Goal: Task Accomplishment & Management: Use online tool/utility

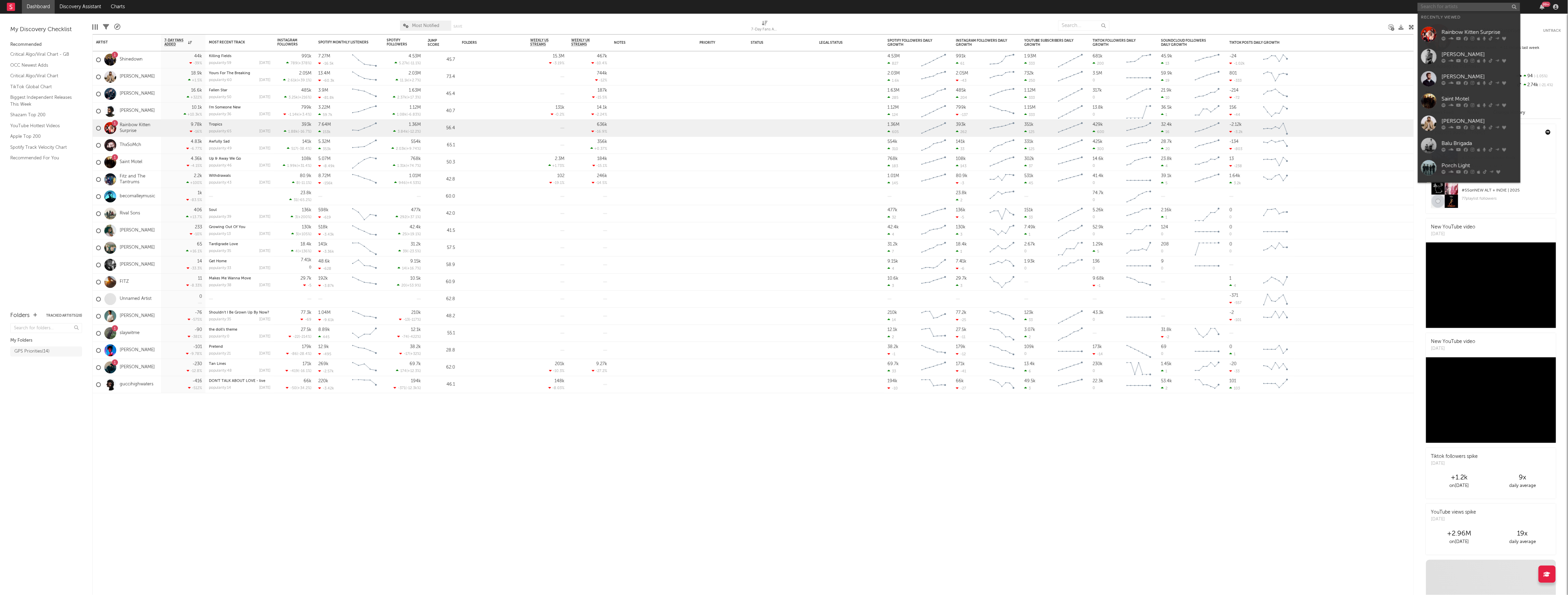
click at [1449, 9] on input "text" at bounding box center [1468, 7] width 103 height 9
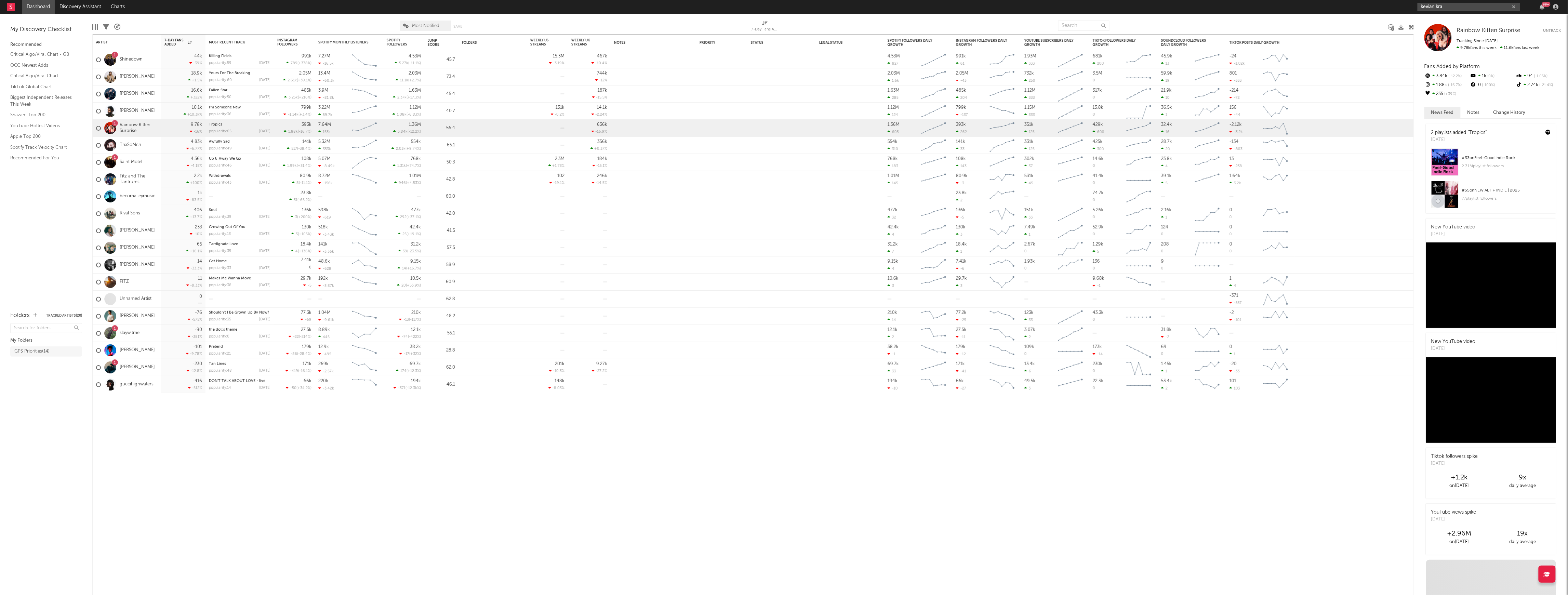
click at [1472, 9] on input "kevian kra" at bounding box center [1468, 7] width 103 height 9
type input "kevian kra"
click at [1467, 15] on link "[PERSON_NAME]" at bounding box center [1469, 23] width 103 height 22
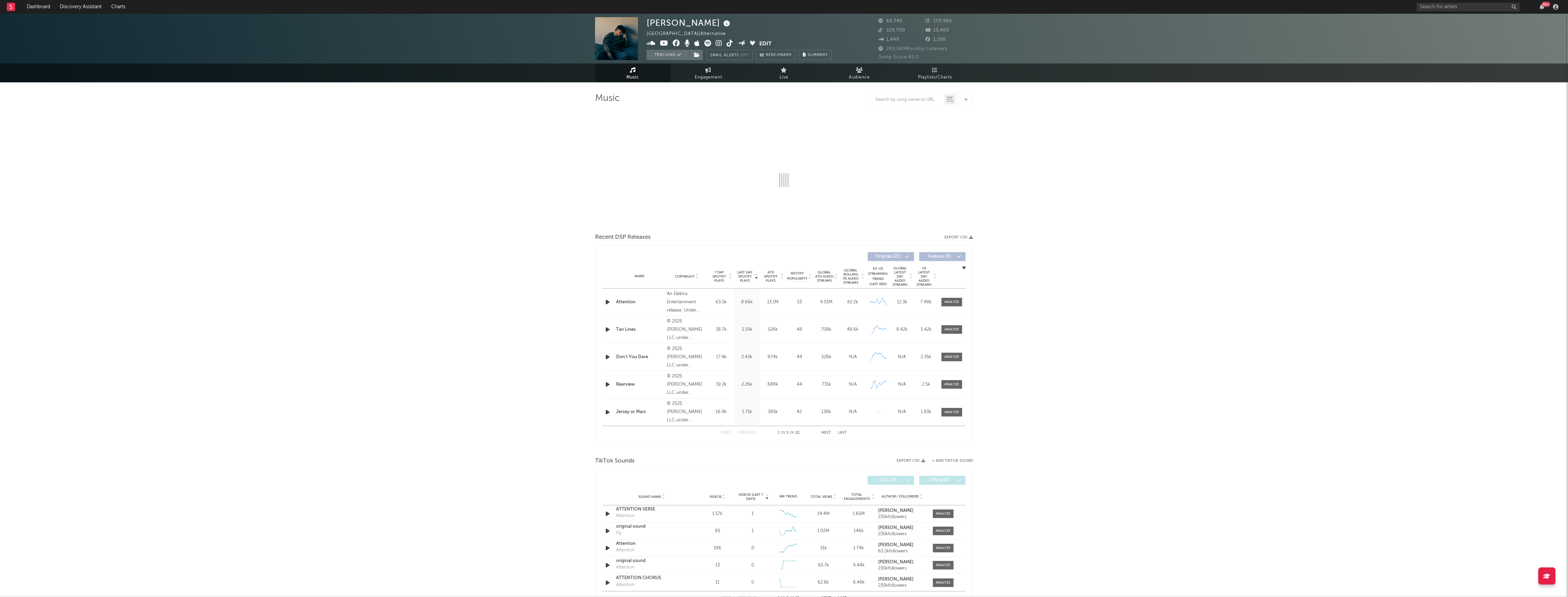
select select "6m"
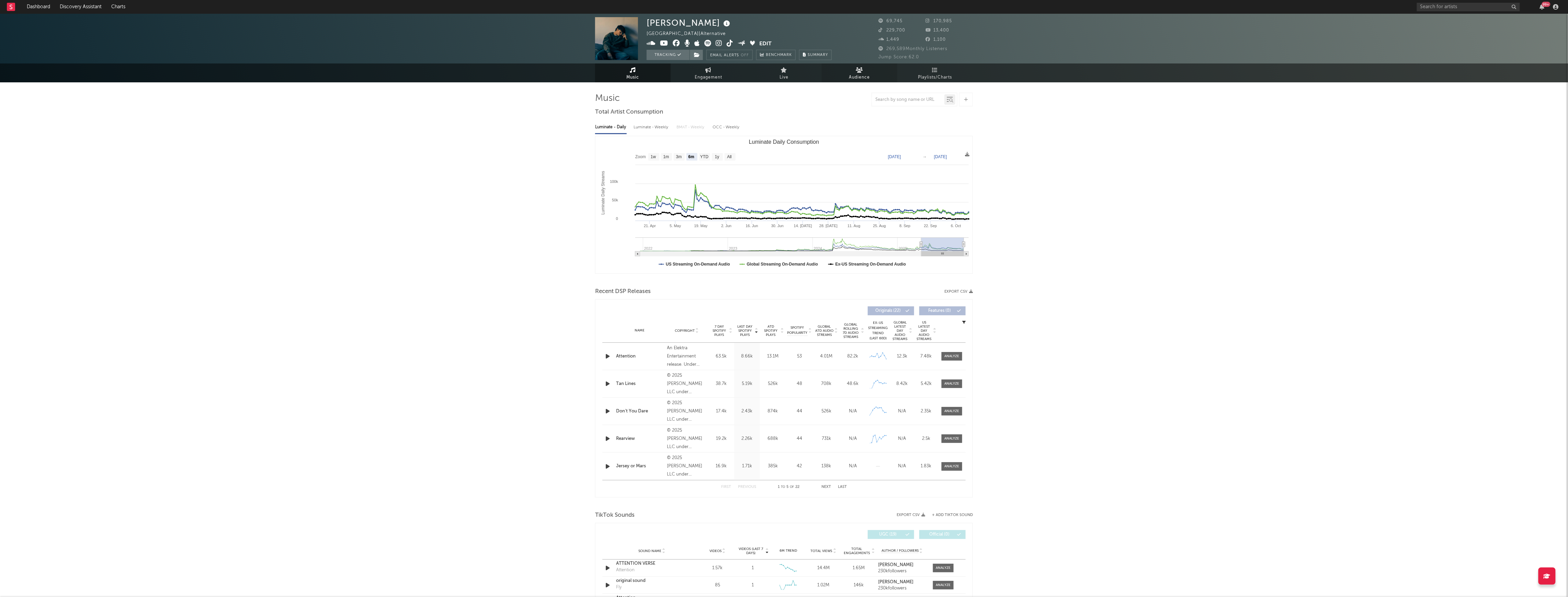
click at [866, 78] on span "Audience" at bounding box center [860, 78] width 21 height 9
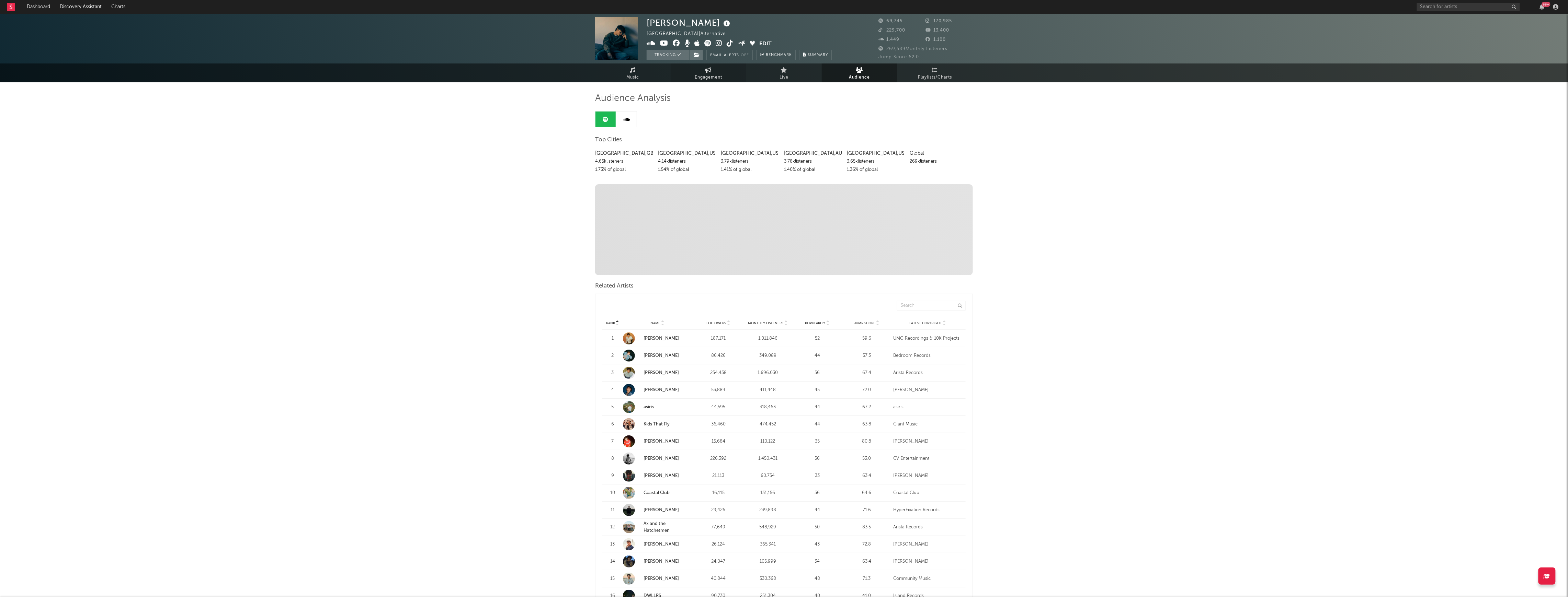
click at [714, 73] on span "Engagement" at bounding box center [708, 78] width 27 height 9
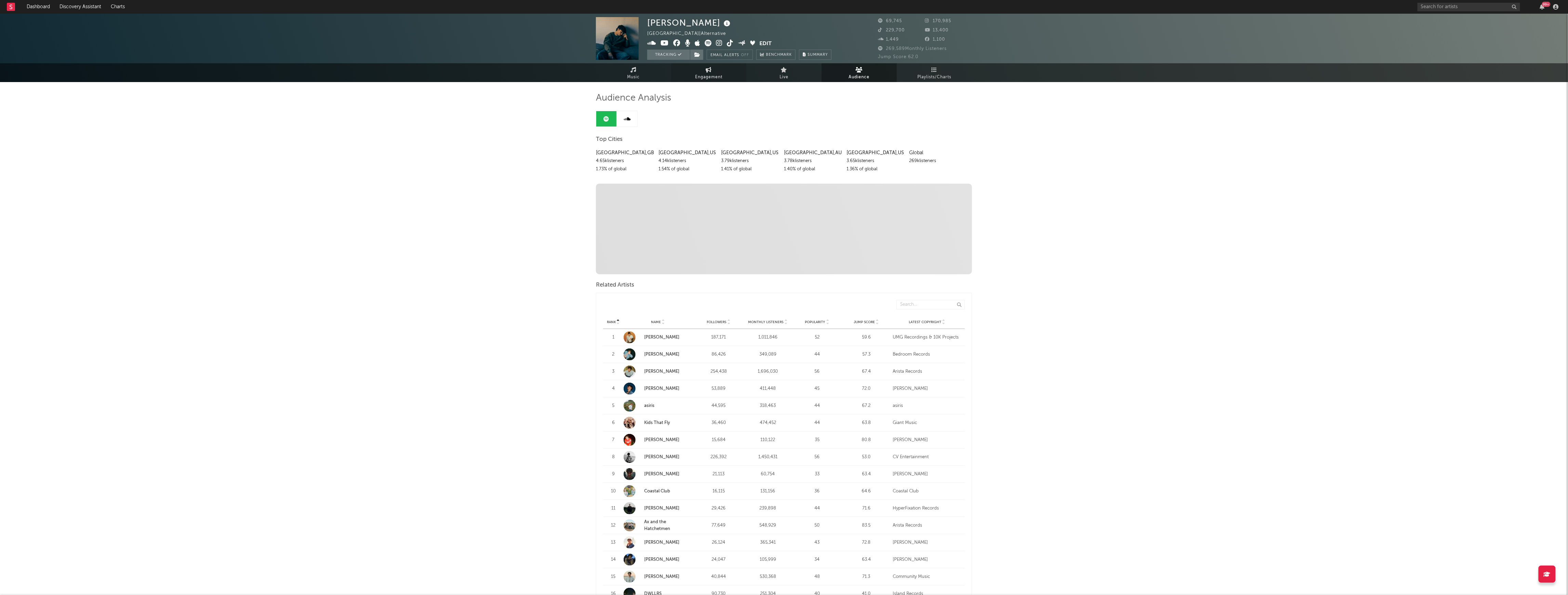
select select "1w"
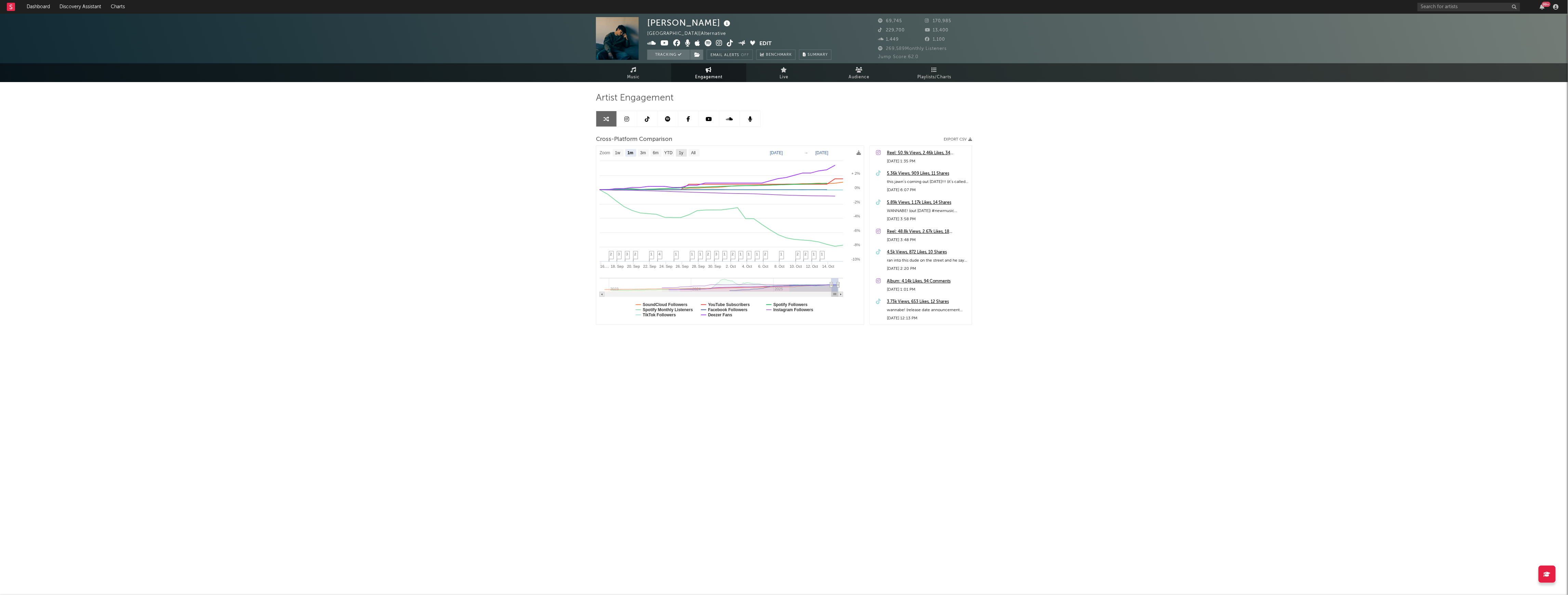
click at [683, 152] on text "1y" at bounding box center [681, 153] width 4 height 5
select select "1y"
type input "[DATE]"
select select "1y"
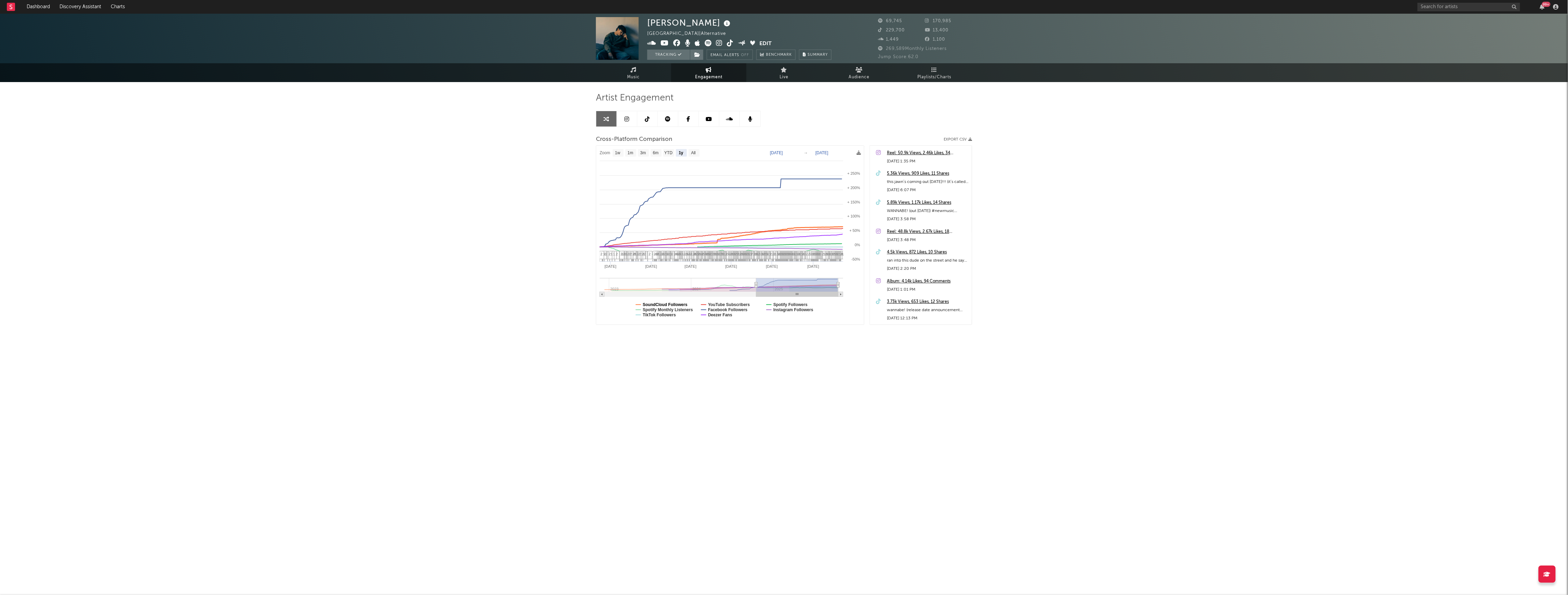
click at [676, 303] on text "SoundCloud Followers" at bounding box center [665, 305] width 45 height 5
select select "1y"
click at [739, 311] on text "Facebook Followers" at bounding box center [727, 310] width 40 height 5
select select "1y"
click at [636, 78] on span "Music" at bounding box center [633, 77] width 13 height 9
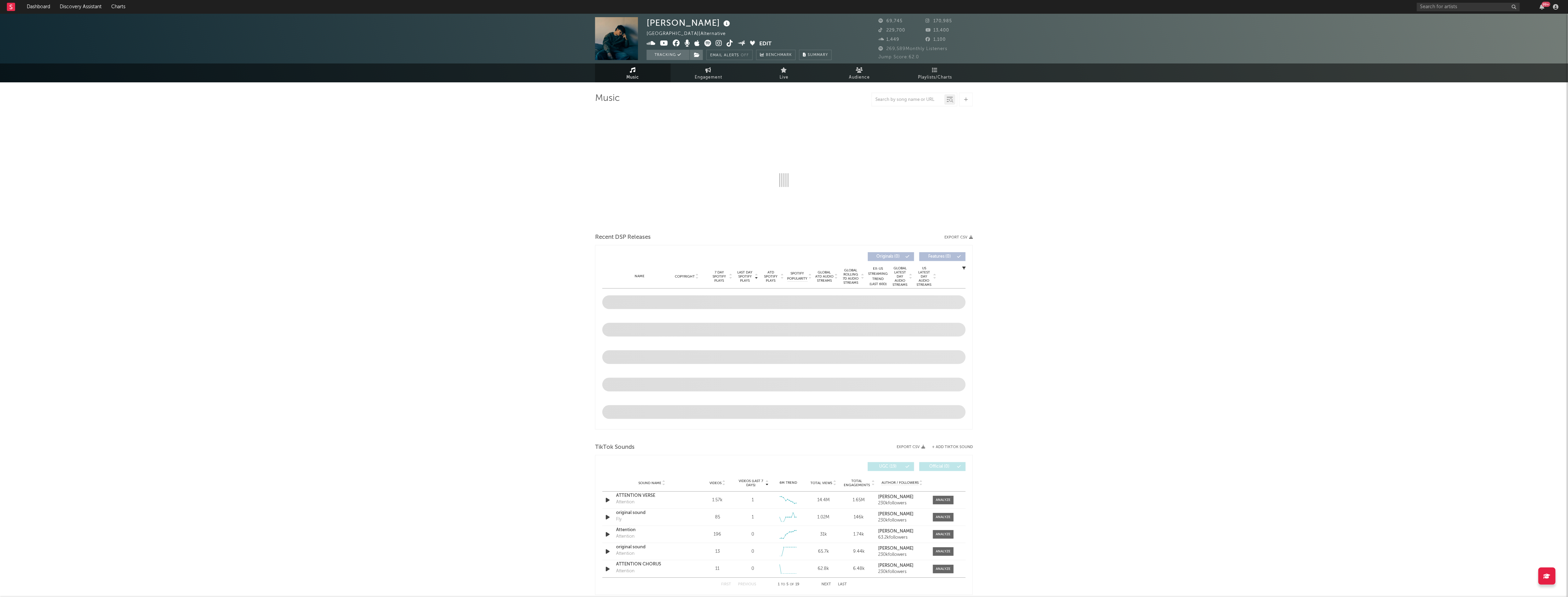
select select "6m"
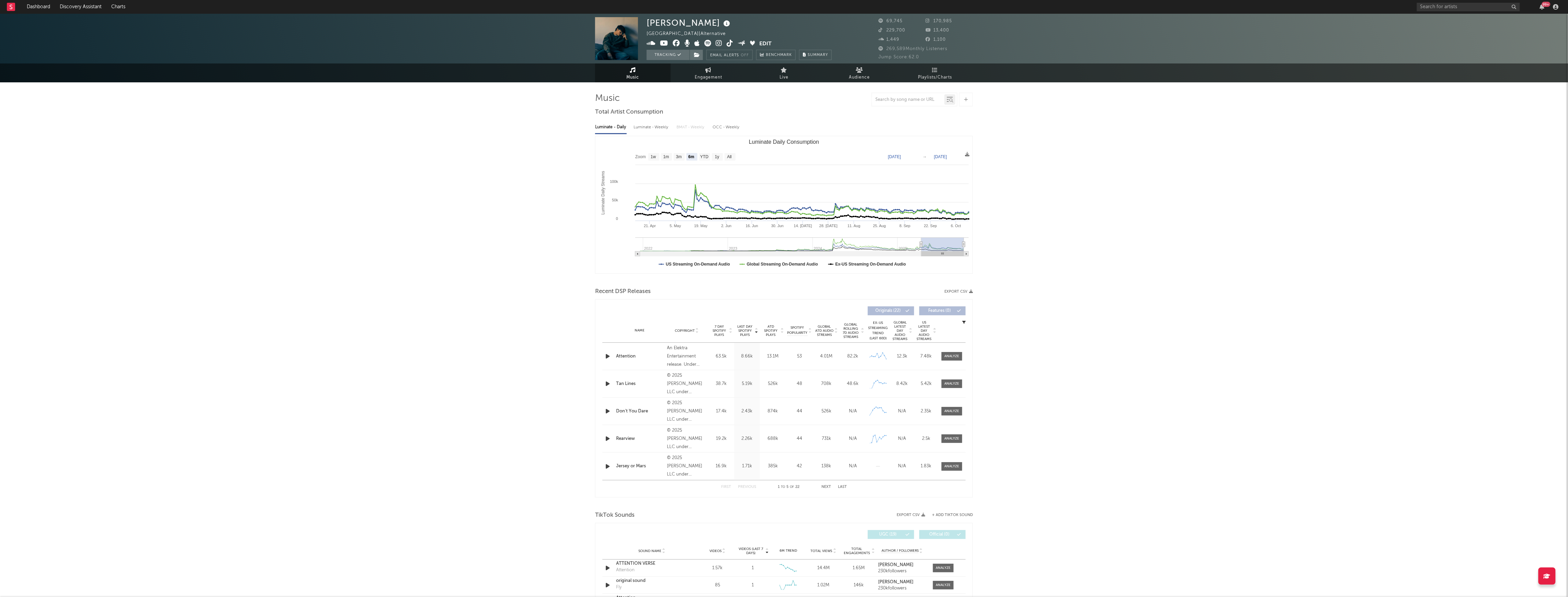
click at [954, 516] on button "+ Add TikTok Sound" at bounding box center [953, 515] width 41 height 3
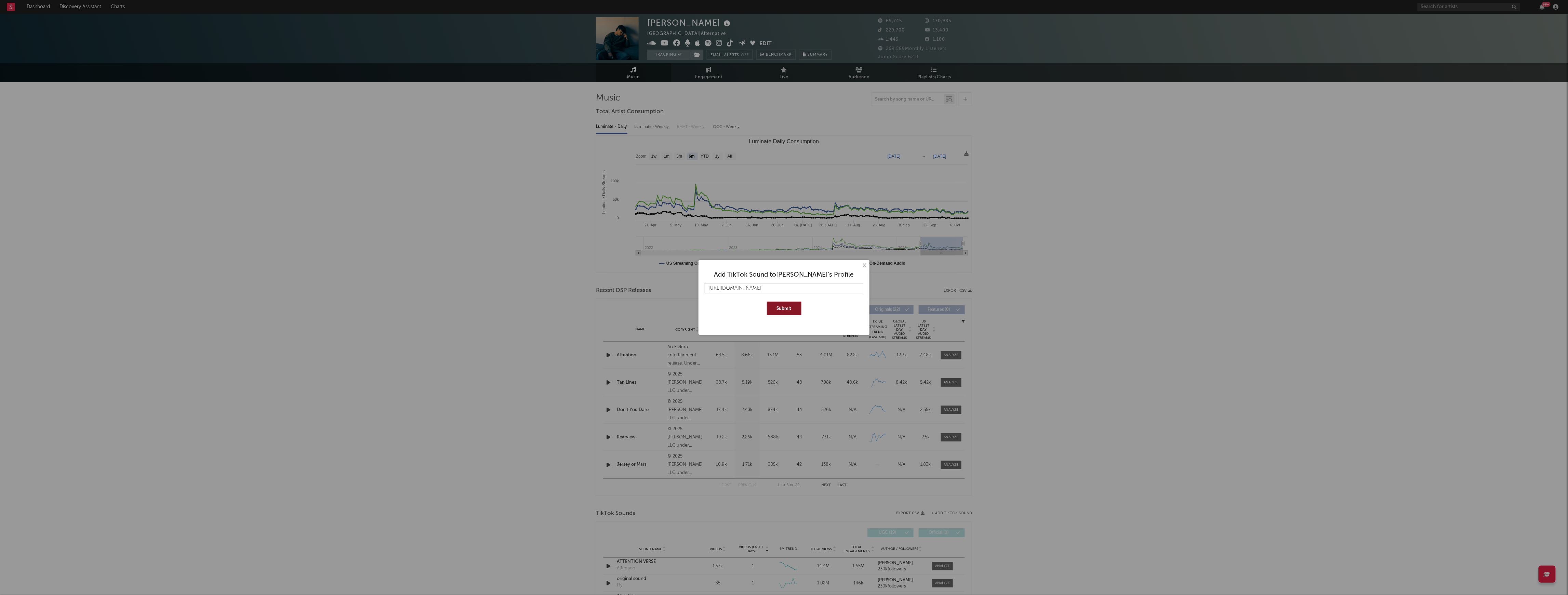
scroll to position [0, 31]
type input "[URL][DOMAIN_NAME]"
click at [786, 306] on button "Submit" at bounding box center [784, 308] width 35 height 14
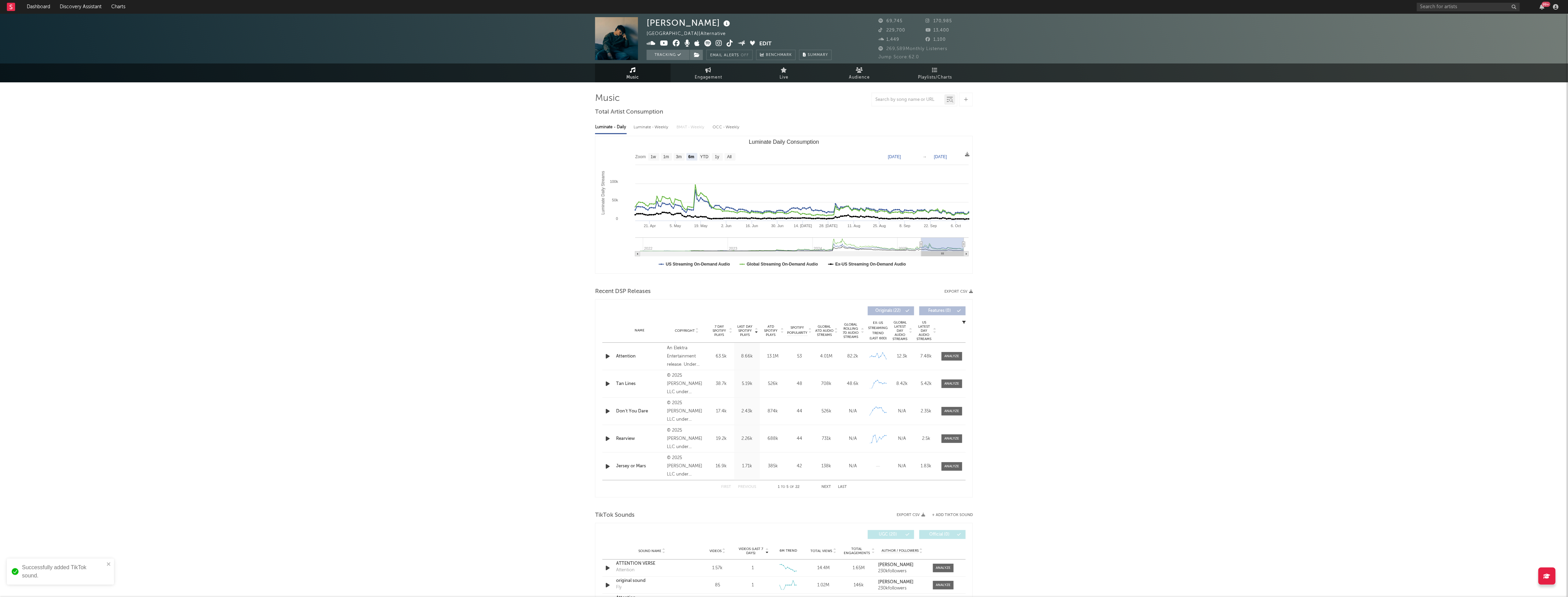
click at [954, 516] on button "+ Add TikTok Sound" at bounding box center [953, 515] width 41 height 3
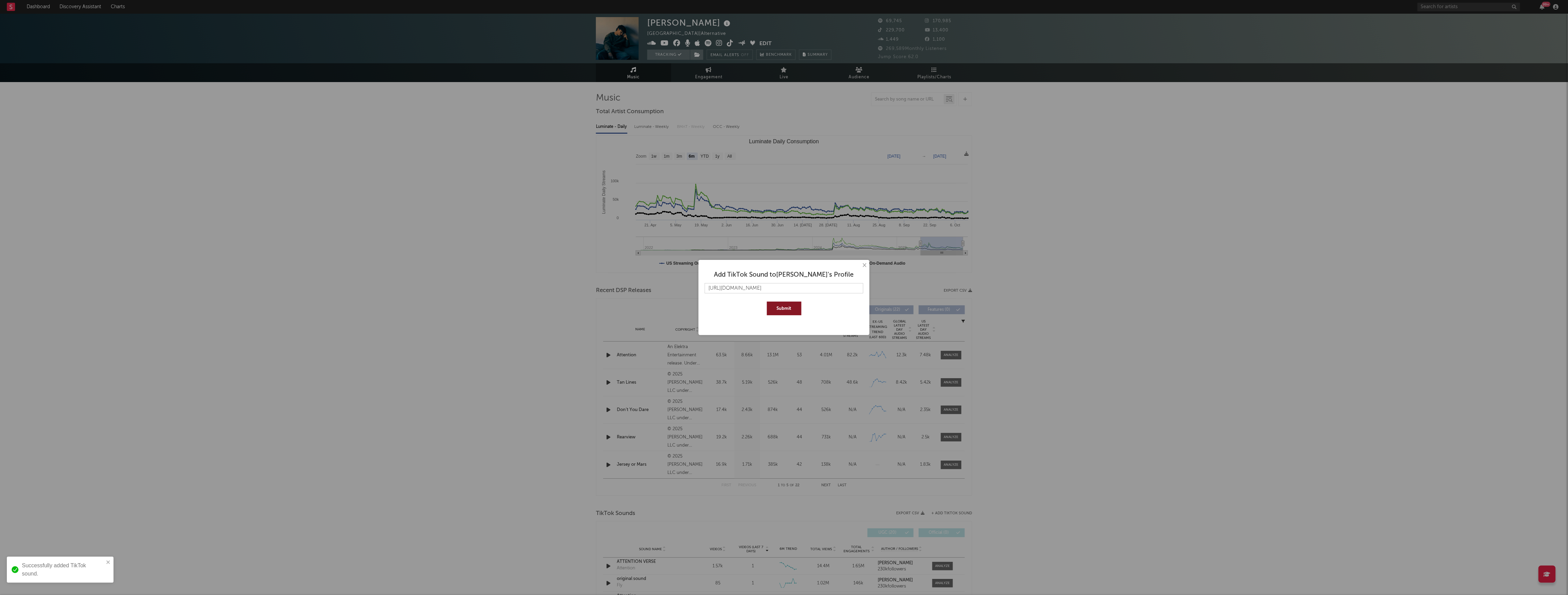
scroll to position [0, 31]
type input "[URL][DOMAIN_NAME]"
click at [793, 310] on button "Submit" at bounding box center [784, 308] width 35 height 14
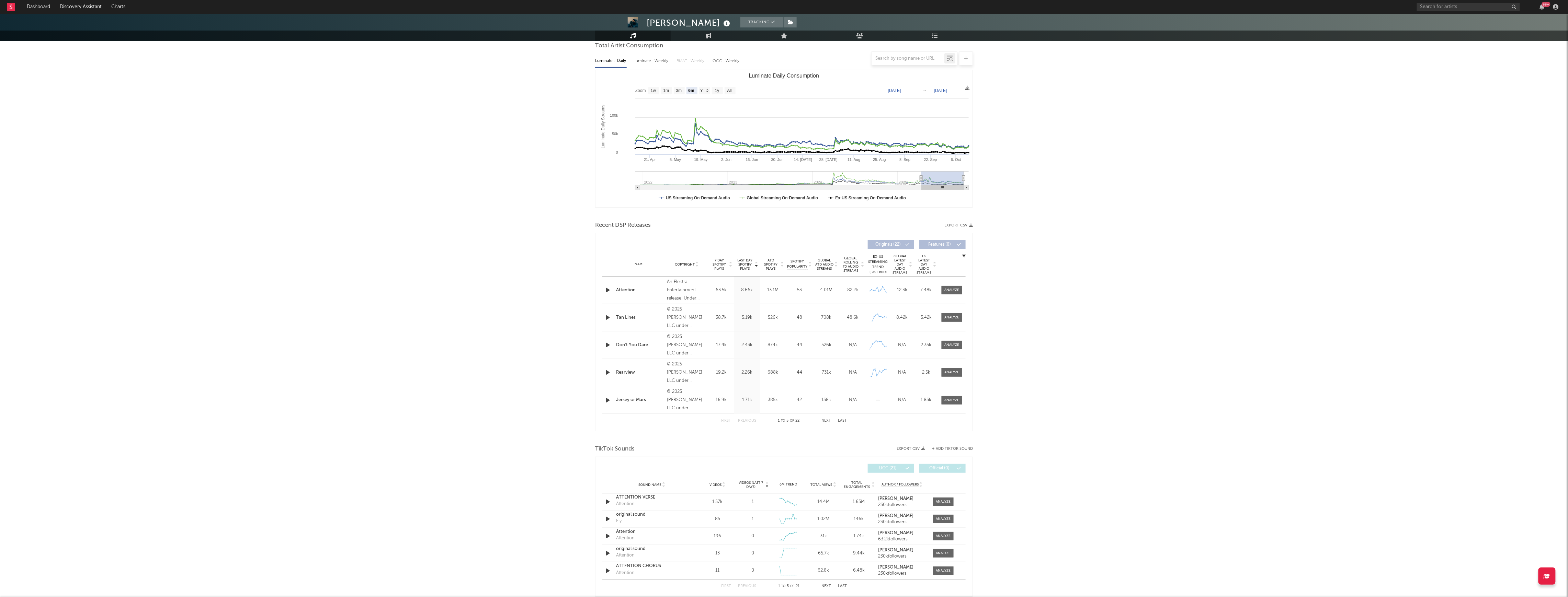
scroll to position [138, 0]
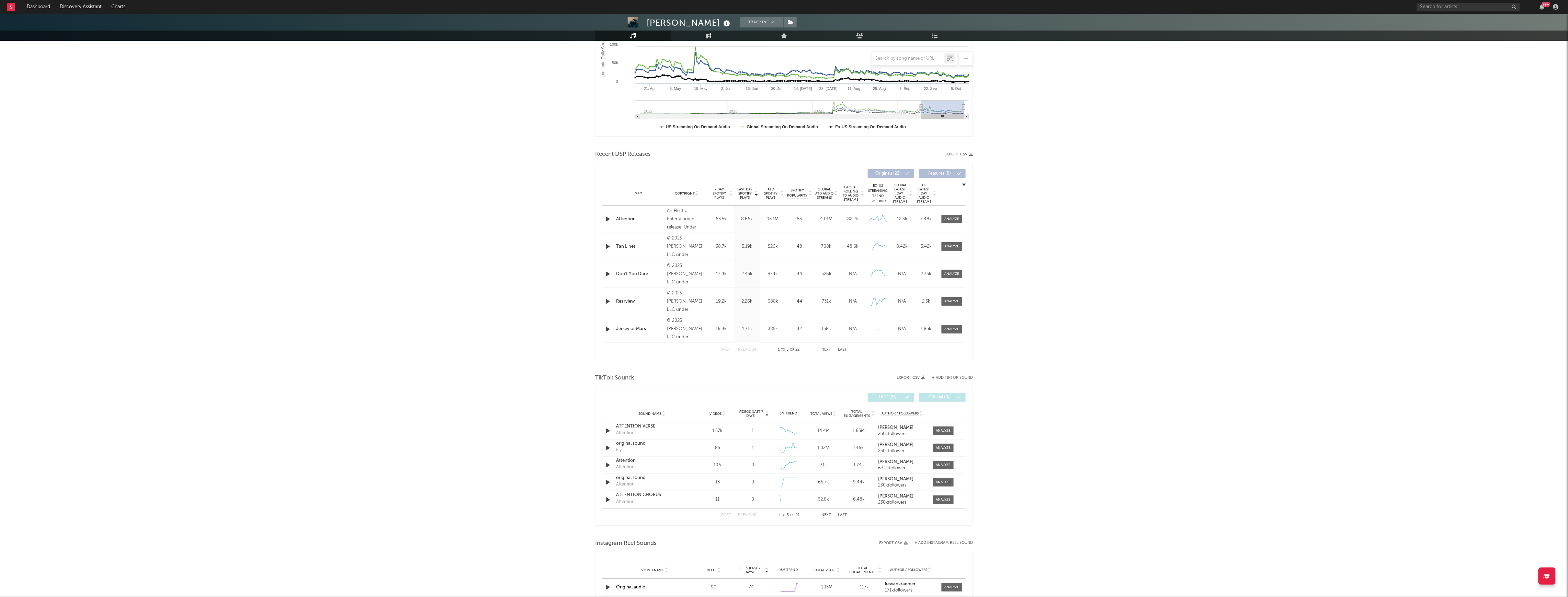
click at [746, 419] on div "Sound Name Videos Videos (last 7 days) Weekly Growth % 6M Trend Total Views Tot…" at bounding box center [784, 414] width 363 height 17
click at [750, 414] on span "Videos (last 7 days)" at bounding box center [750, 414] width 28 height 9
click at [608, 430] on icon "button" at bounding box center [608, 431] width 7 height 9
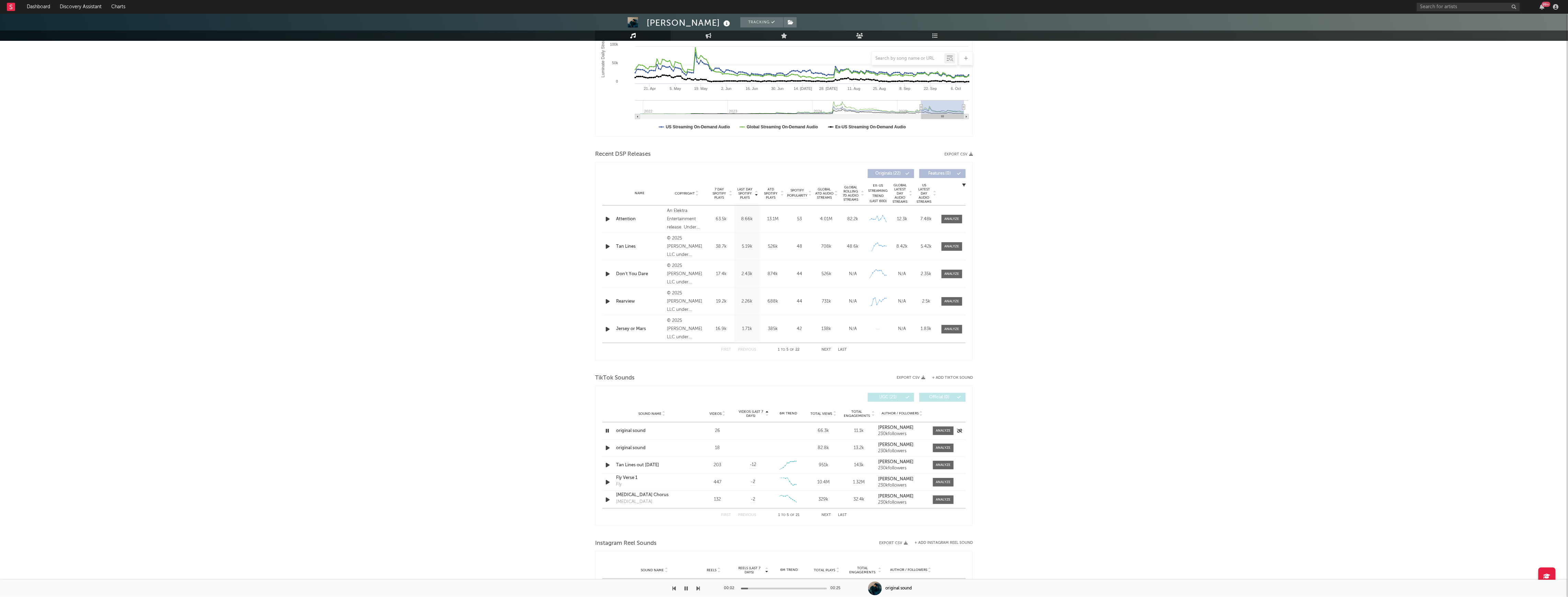
click at [608, 430] on icon "button" at bounding box center [608, 431] width 7 height 9
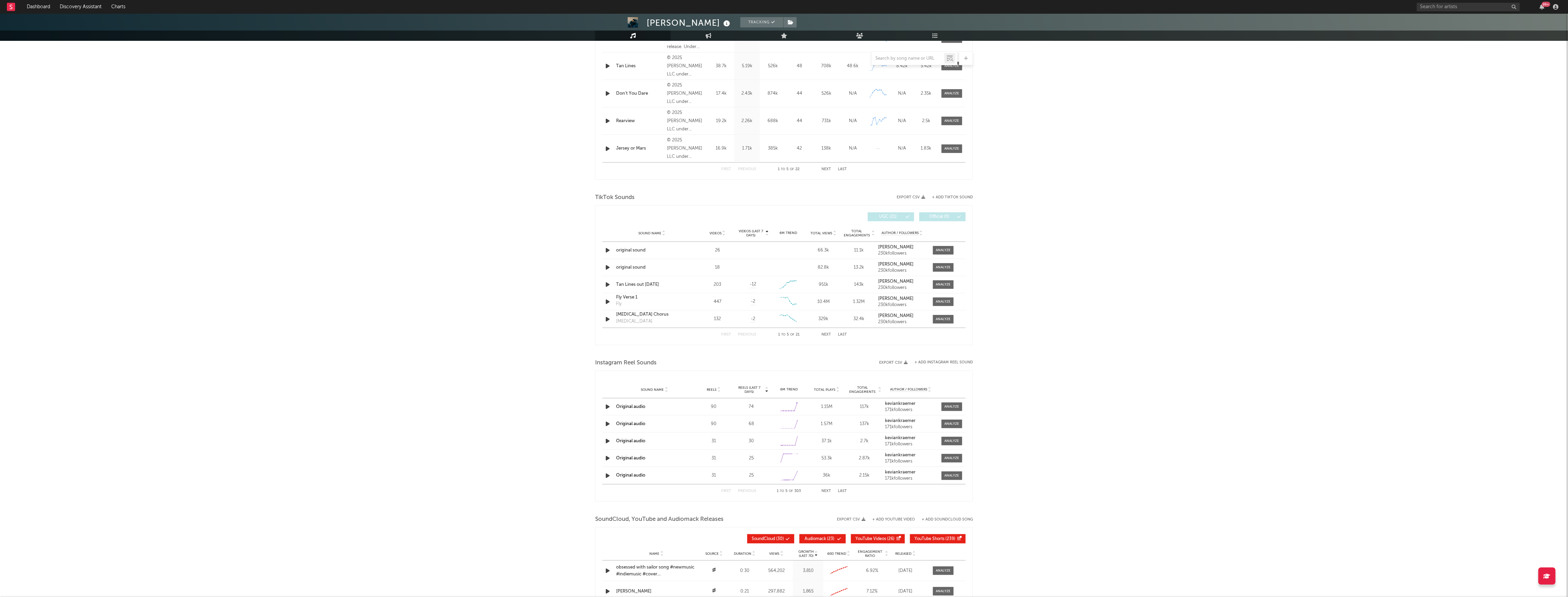
scroll to position [320, 0]
click at [746, 388] on span "Reels (last 7 days)" at bounding box center [749, 388] width 30 height 9
click at [609, 404] on icon "button" at bounding box center [608, 405] width 7 height 9
click at [960, 402] on span at bounding box center [952, 405] width 21 height 9
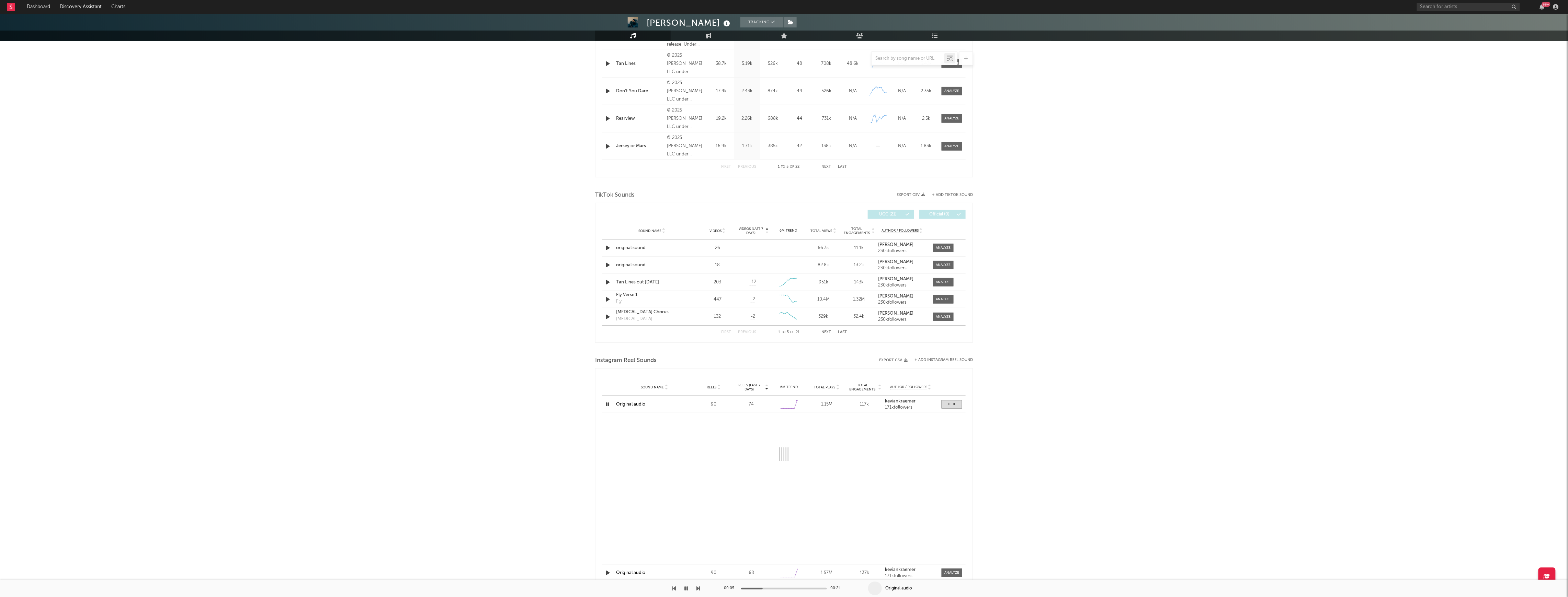
select select "6m"
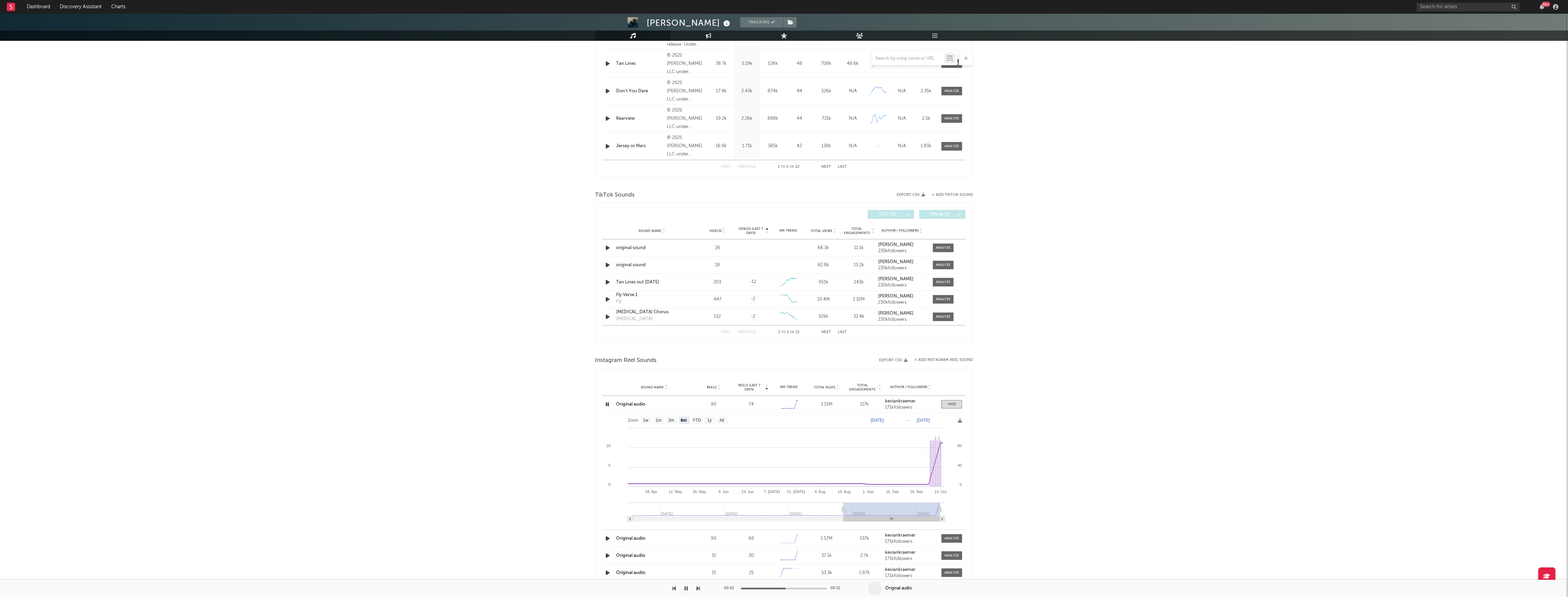
click at [629, 404] on link "Original audio" at bounding box center [631, 404] width 29 height 4
click at [610, 404] on icon "button" at bounding box center [608, 405] width 7 height 9
click at [938, 364] on div "Instagram Reel Sounds" at bounding box center [784, 361] width 378 height 12
click at [940, 360] on button "+ Add Instagram Reel Sound" at bounding box center [943, 360] width 58 height 3
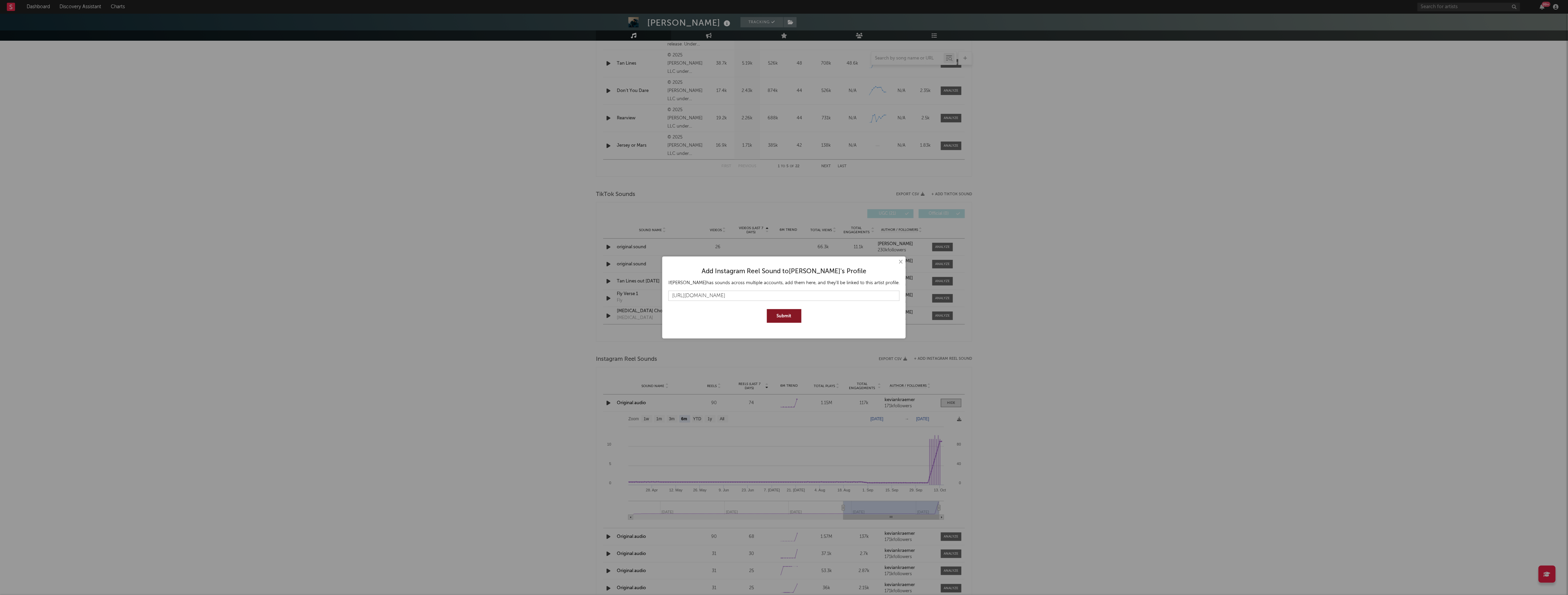
type input "[URL][DOMAIN_NAME]"
click at [789, 318] on button "Submit" at bounding box center [784, 316] width 35 height 14
click at [899, 260] on button "×" at bounding box center [900, 260] width 8 height 8
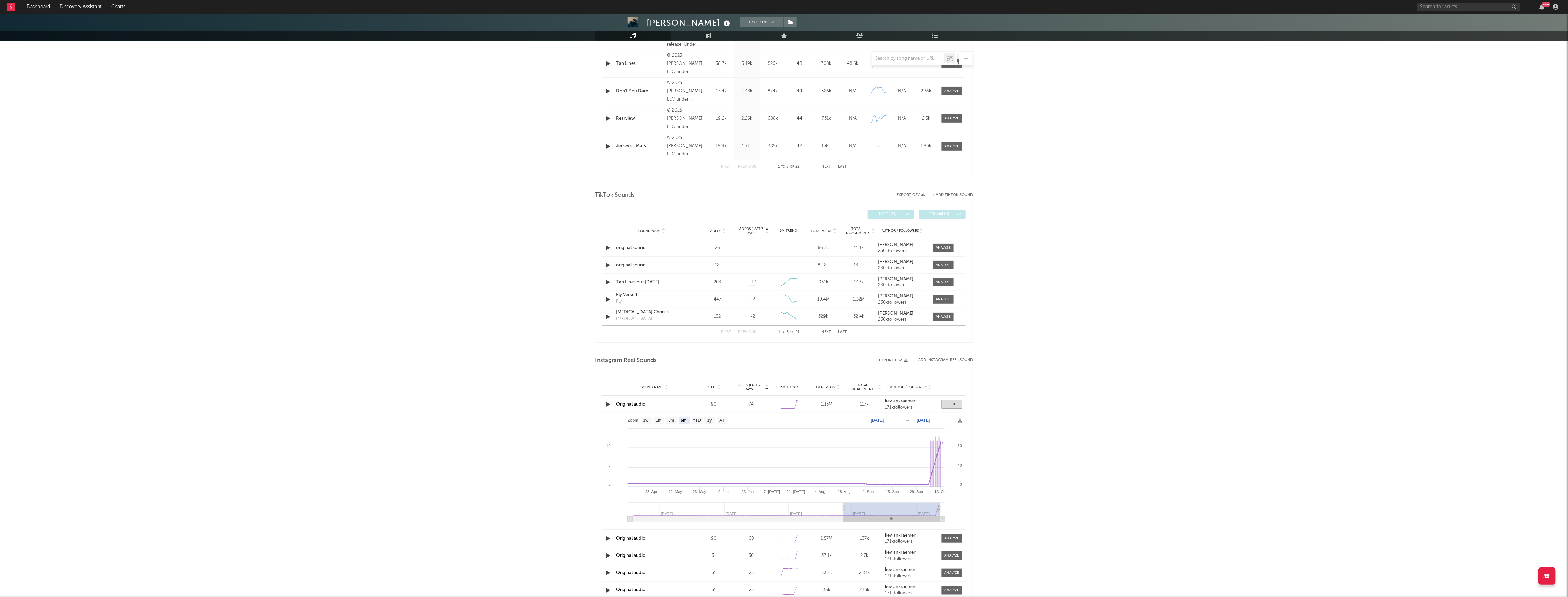
click at [714, 389] on span "Reels" at bounding box center [711, 387] width 9 height 4
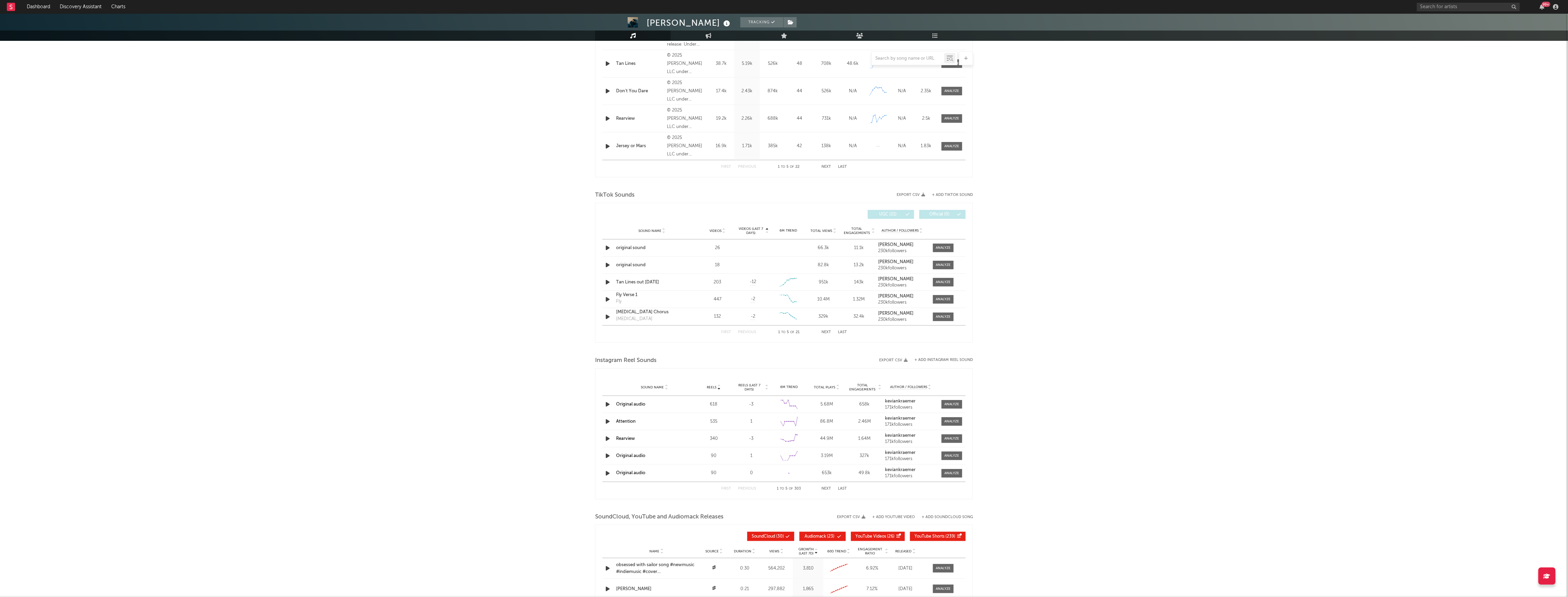
click at [743, 389] on span "Reels (last 7 days)" at bounding box center [749, 388] width 30 height 9
select select "6m"
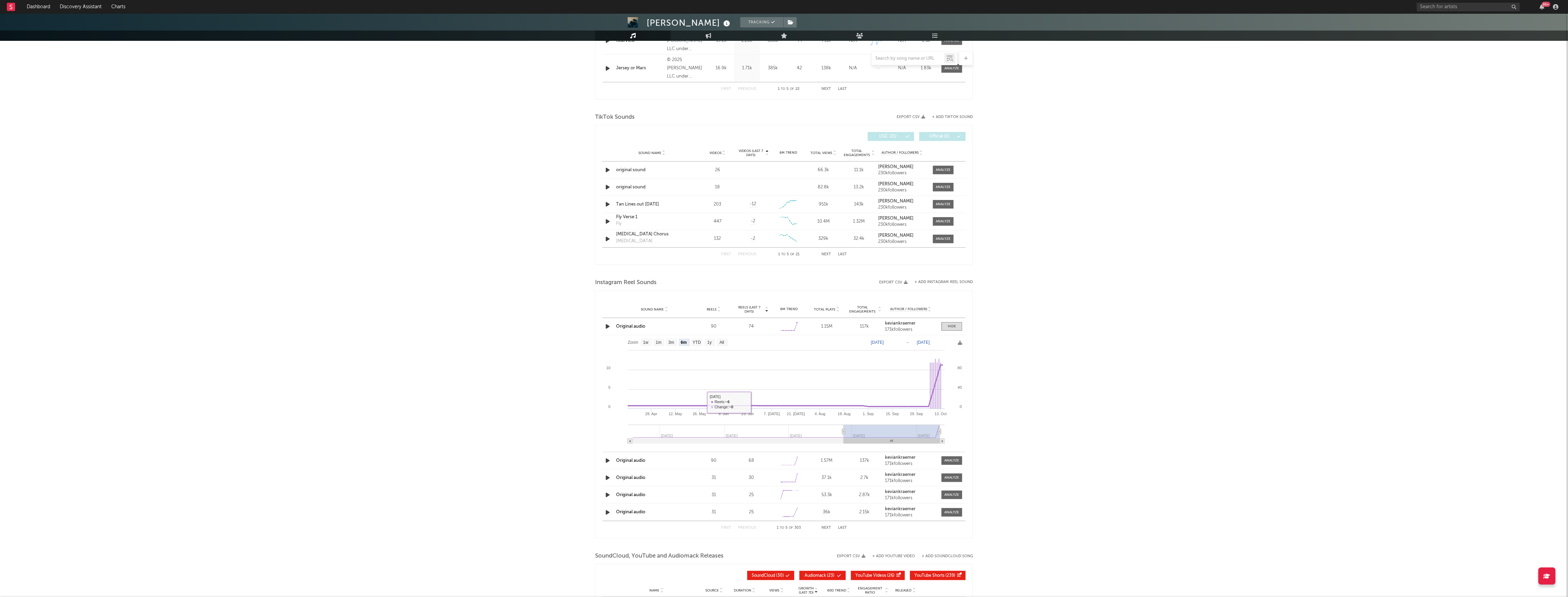
scroll to position [503, 0]
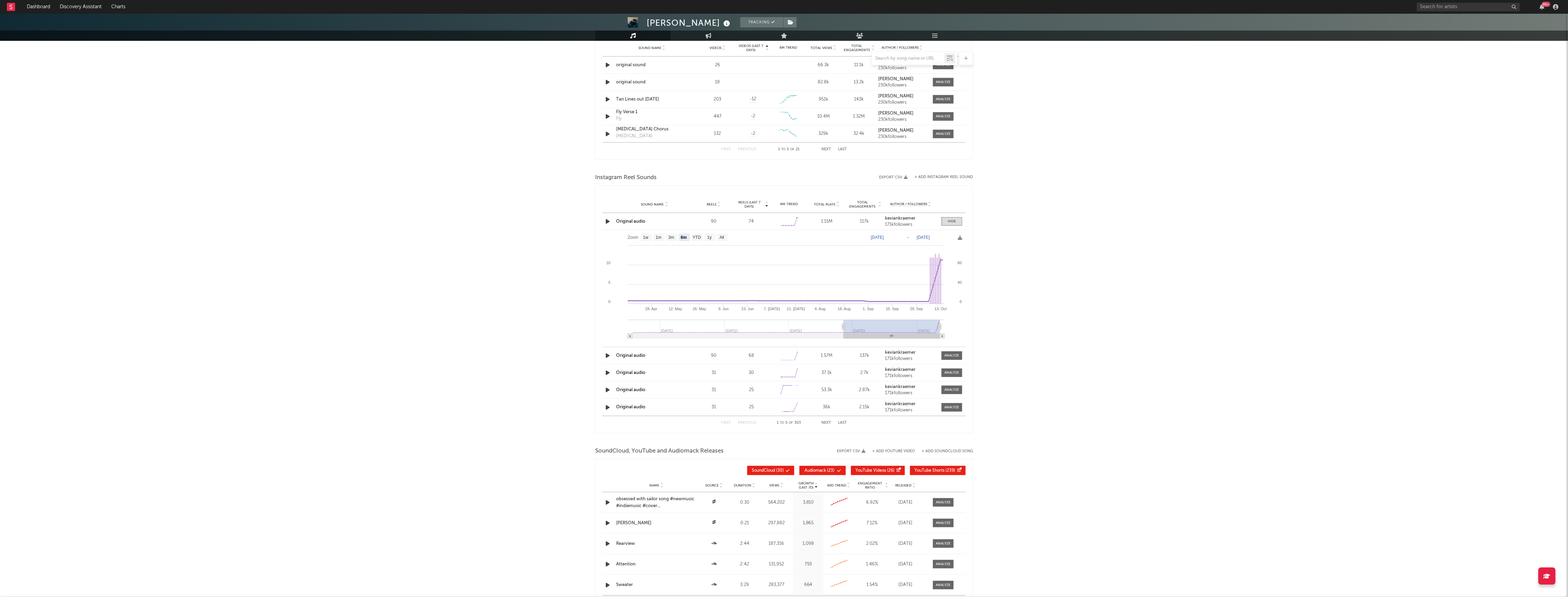
click at [607, 357] on icon "button" at bounding box center [608, 356] width 7 height 9
click at [607, 374] on icon "button" at bounding box center [608, 373] width 7 height 9
click at [608, 386] on icon "button" at bounding box center [608, 390] width 7 height 9
click at [611, 410] on icon "button" at bounding box center [608, 407] width 7 height 9
click at [829, 425] on div "First Previous 1 to 5 of 303 Next Last" at bounding box center [784, 423] width 126 height 14
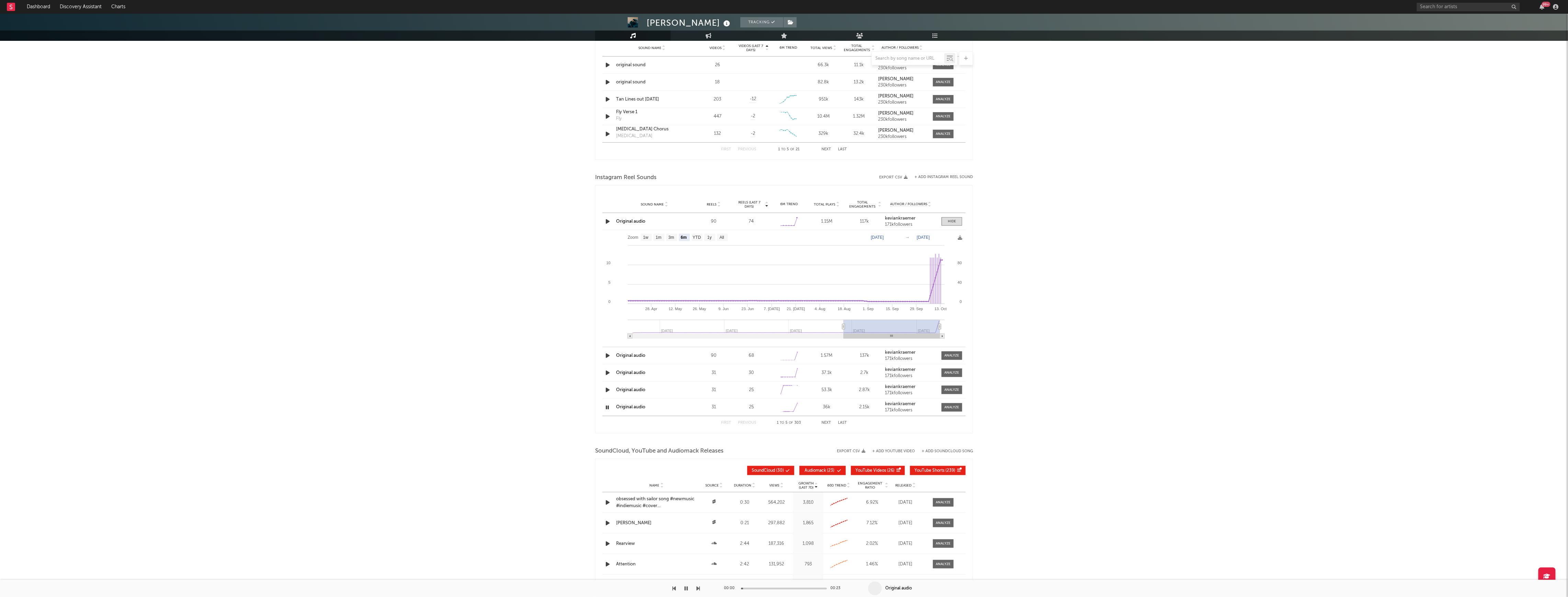
click at [828, 424] on button "Next" at bounding box center [825, 423] width 9 height 3
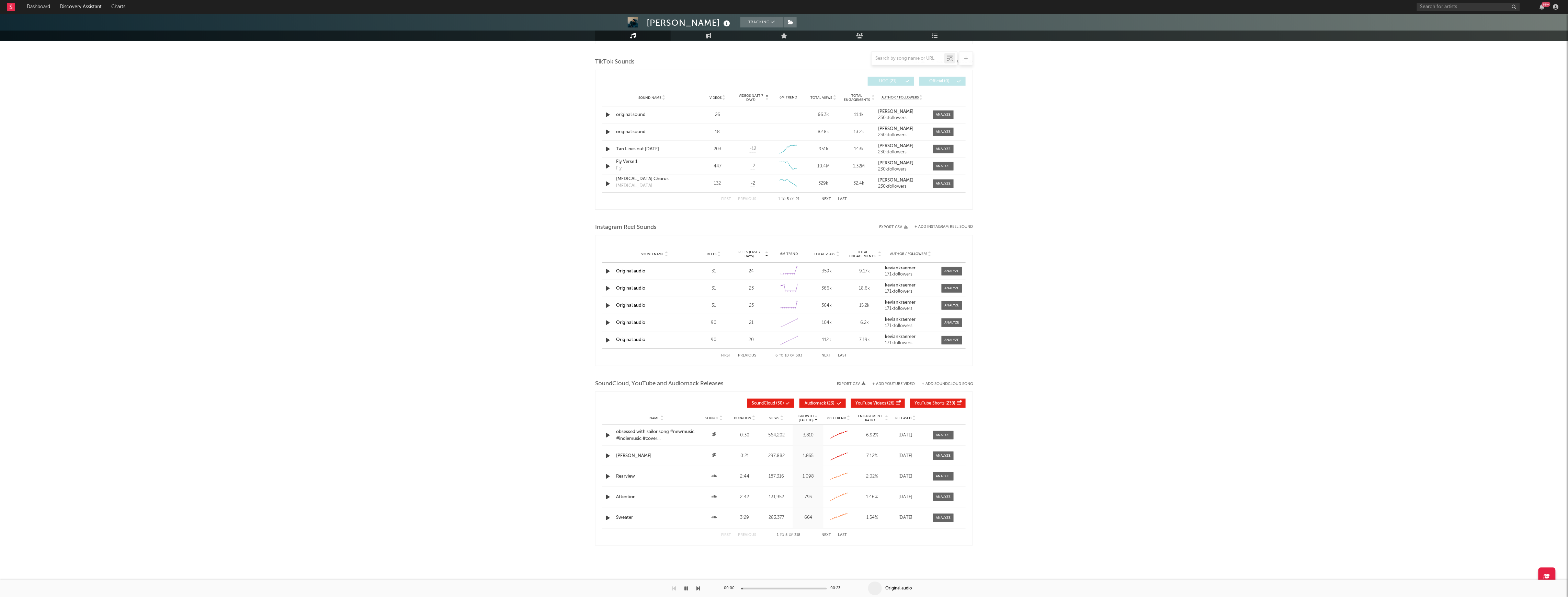
scroll to position [454, 0]
click at [605, 324] on icon "button" at bounding box center [608, 323] width 7 height 9
click at [606, 340] on icon "button" at bounding box center [608, 340] width 7 height 9
click at [830, 354] on button "Next" at bounding box center [825, 355] width 9 height 3
click at [609, 273] on icon "button" at bounding box center [608, 272] width 7 height 9
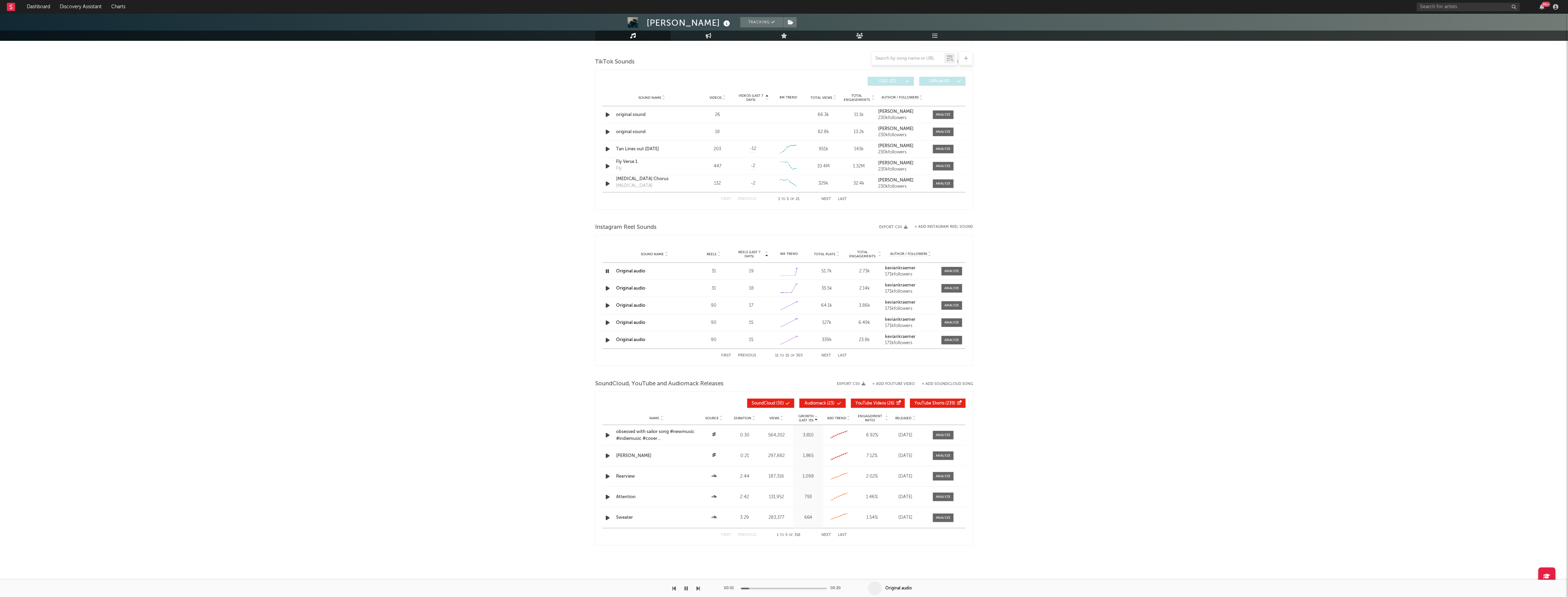
click at [606, 272] on icon "button" at bounding box center [608, 272] width 7 height 9
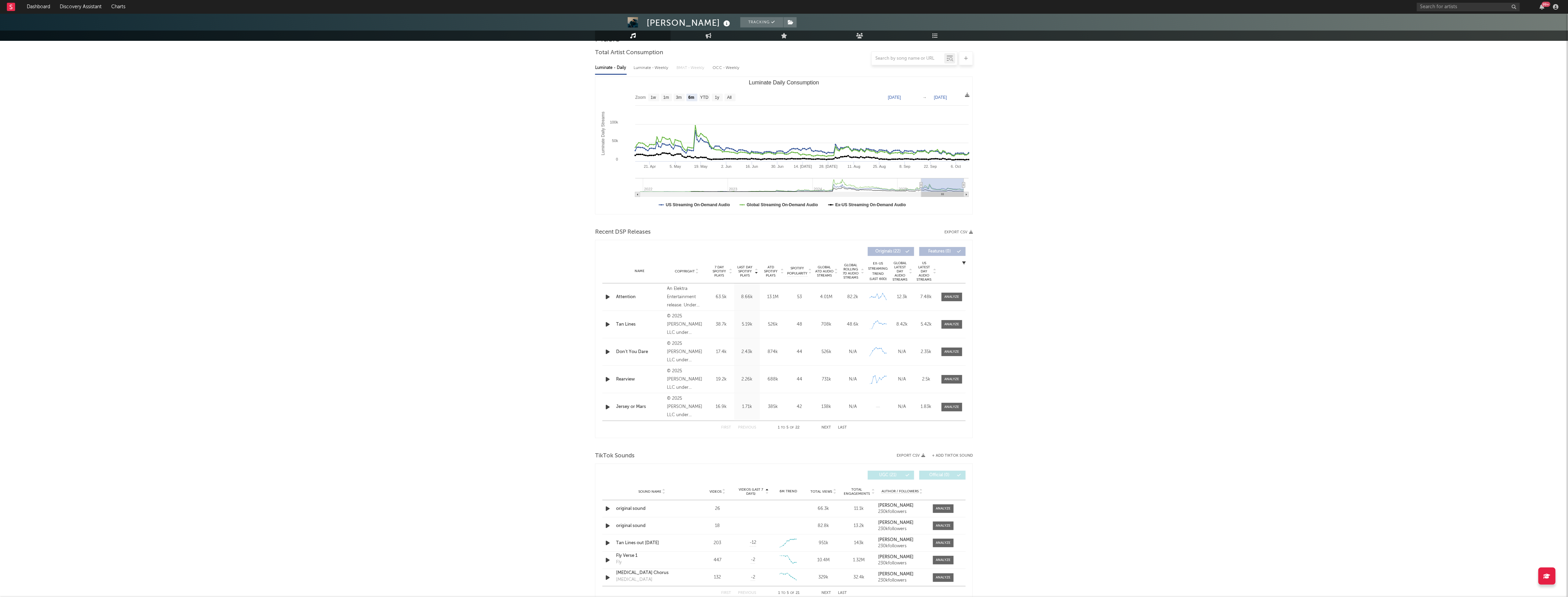
scroll to position [0, 0]
